Goal: Information Seeking & Learning: Learn about a topic

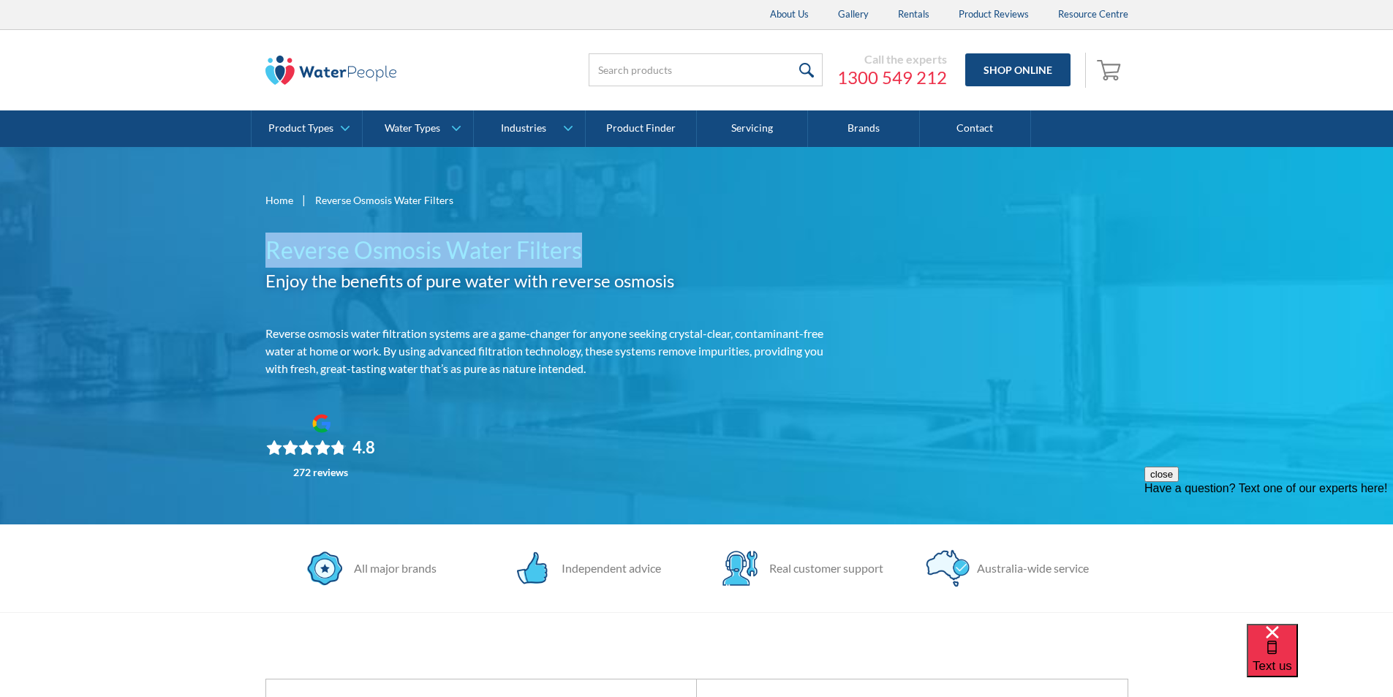
drag, startPoint x: 584, startPoint y: 248, endPoint x: 265, endPoint y: 241, distance: 319.7
click at [265, 241] on h1 "Reverse Osmosis Water Filters" at bounding box center [546, 250] width 562 height 35
copy h1 "Reverse Osmosis Water Filters"
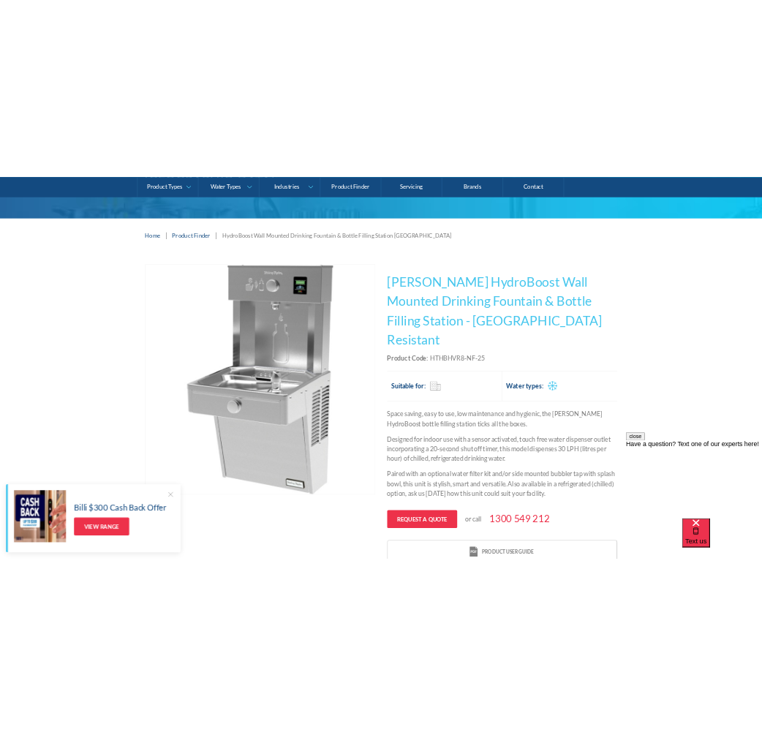
scroll to position [219, 0]
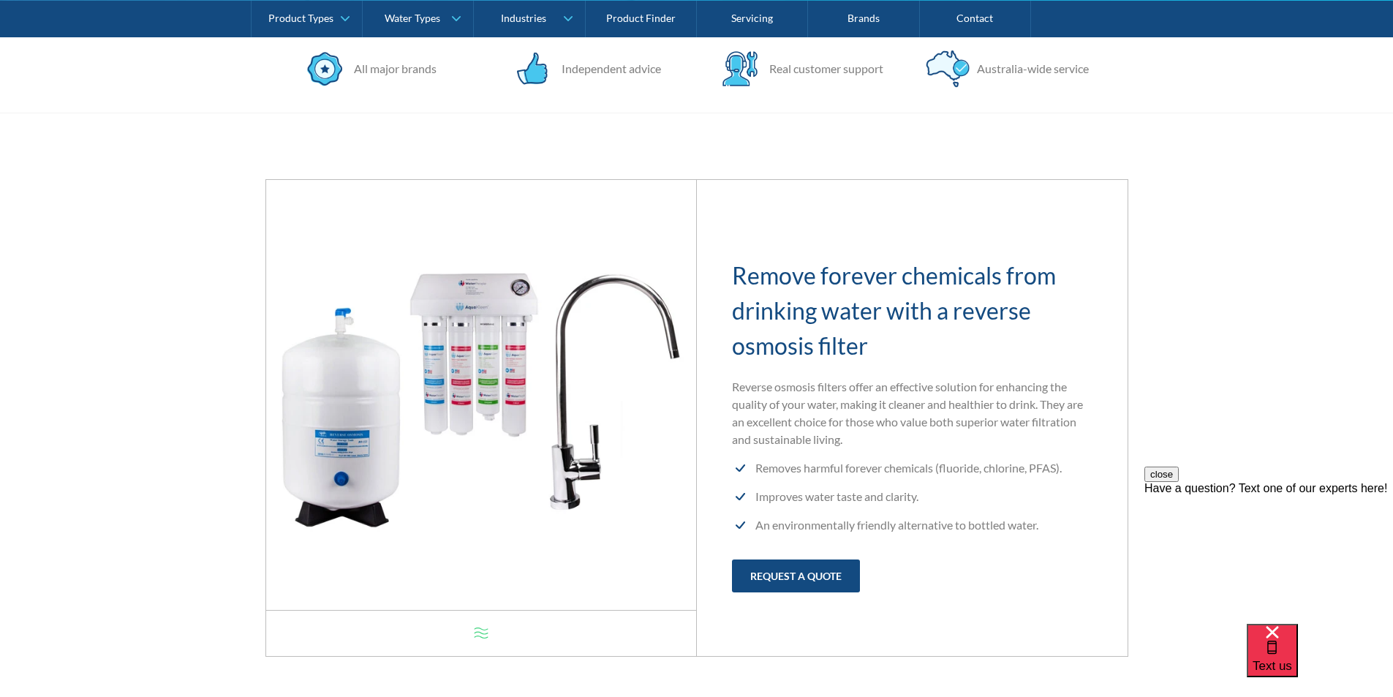
scroll to position [512, 0]
